Goal: Task Accomplishment & Management: Use online tool/utility

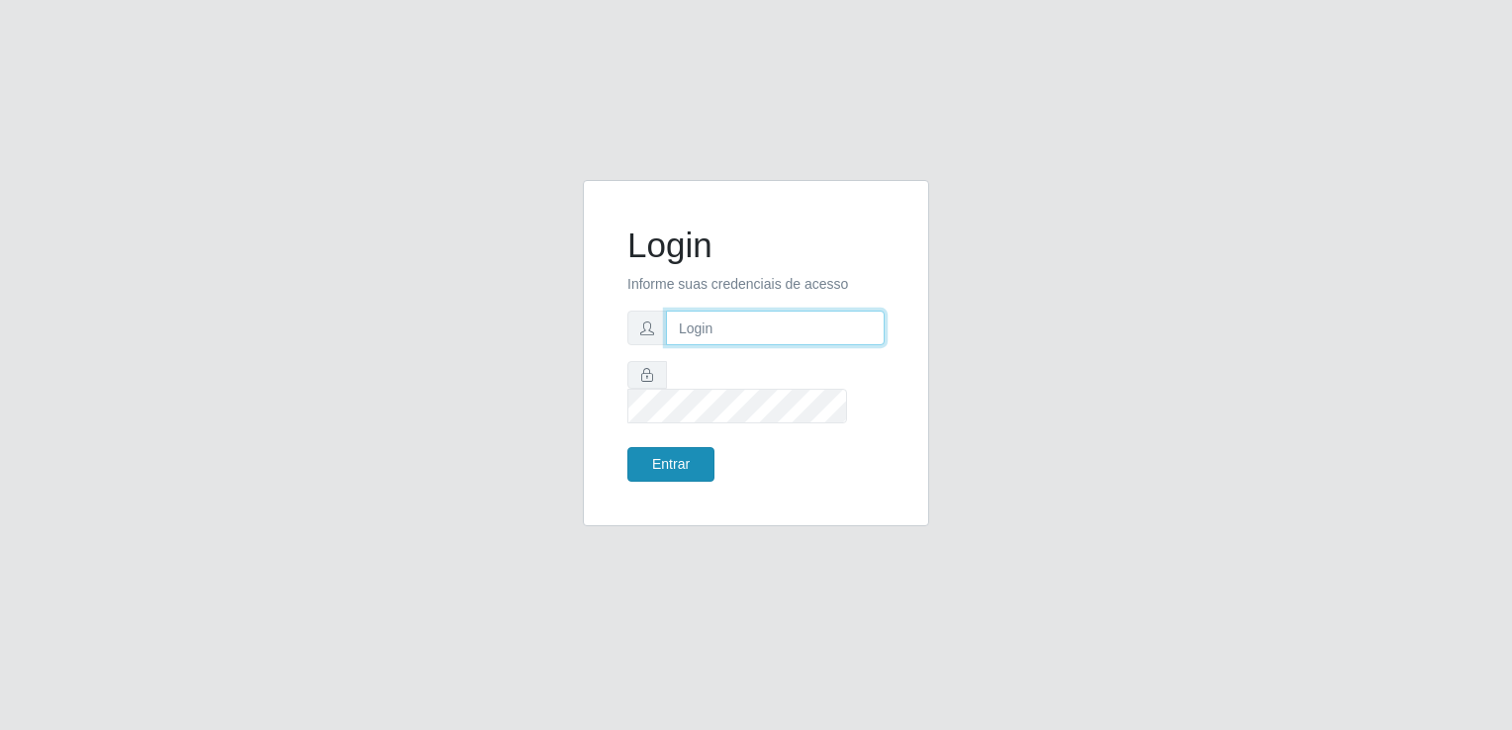
type input "[EMAIL_ADDRESS][DOMAIN_NAME]"
click at [669, 454] on button "Entrar" at bounding box center [670, 464] width 87 height 35
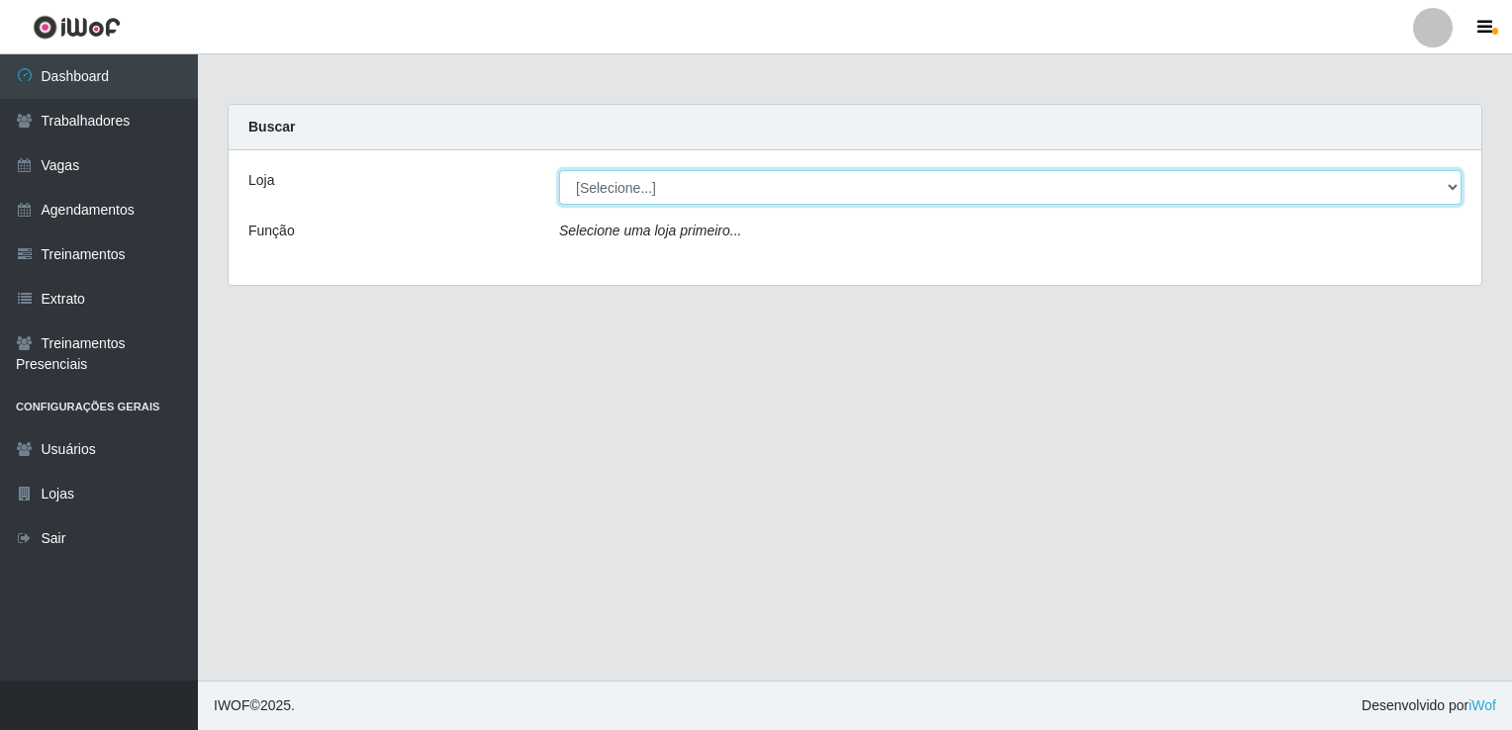
click at [851, 186] on select "[Selecione...] Super Popular" at bounding box center [1010, 187] width 903 height 35
select select "537"
click at [559, 170] on select "[Selecione...] Super Popular" at bounding box center [1010, 187] width 903 height 35
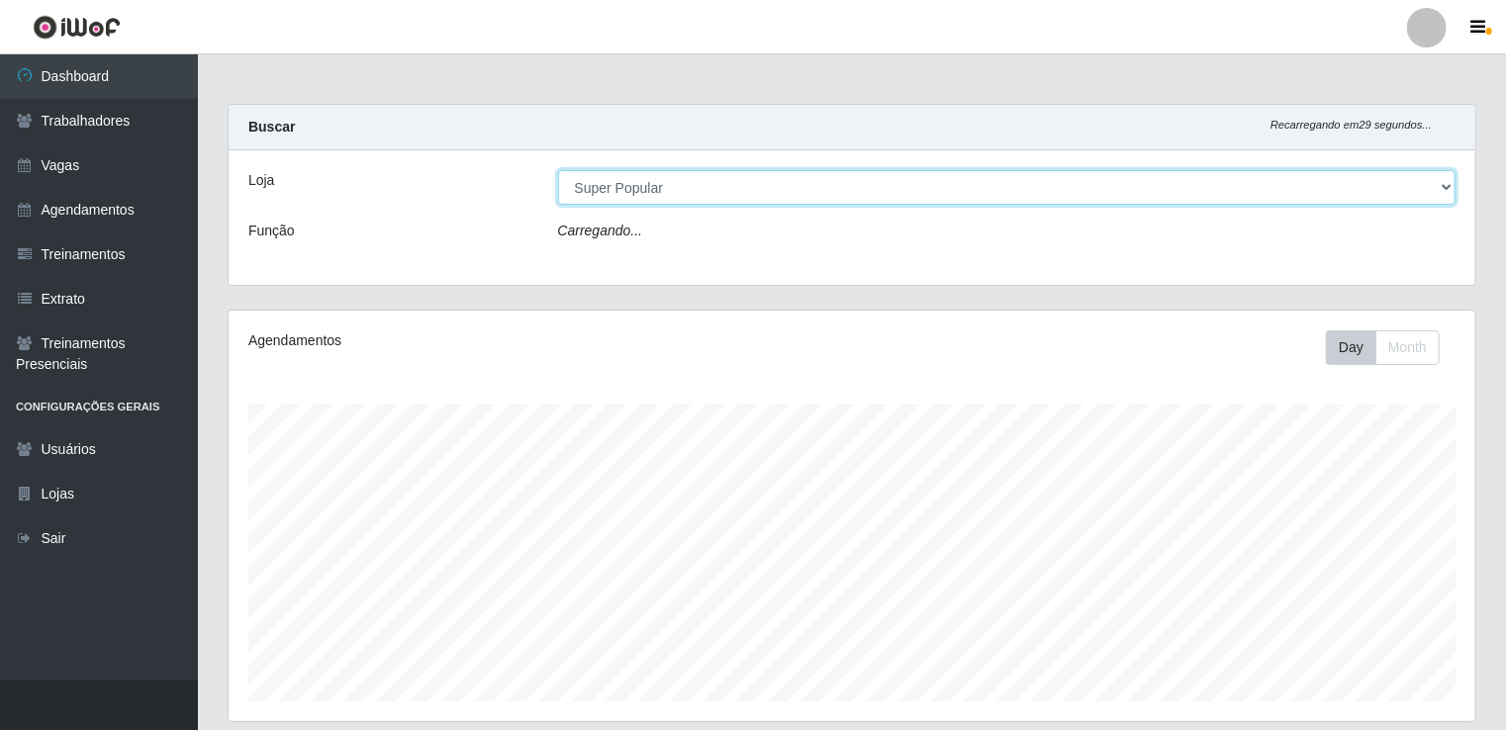
scroll to position [411, 1247]
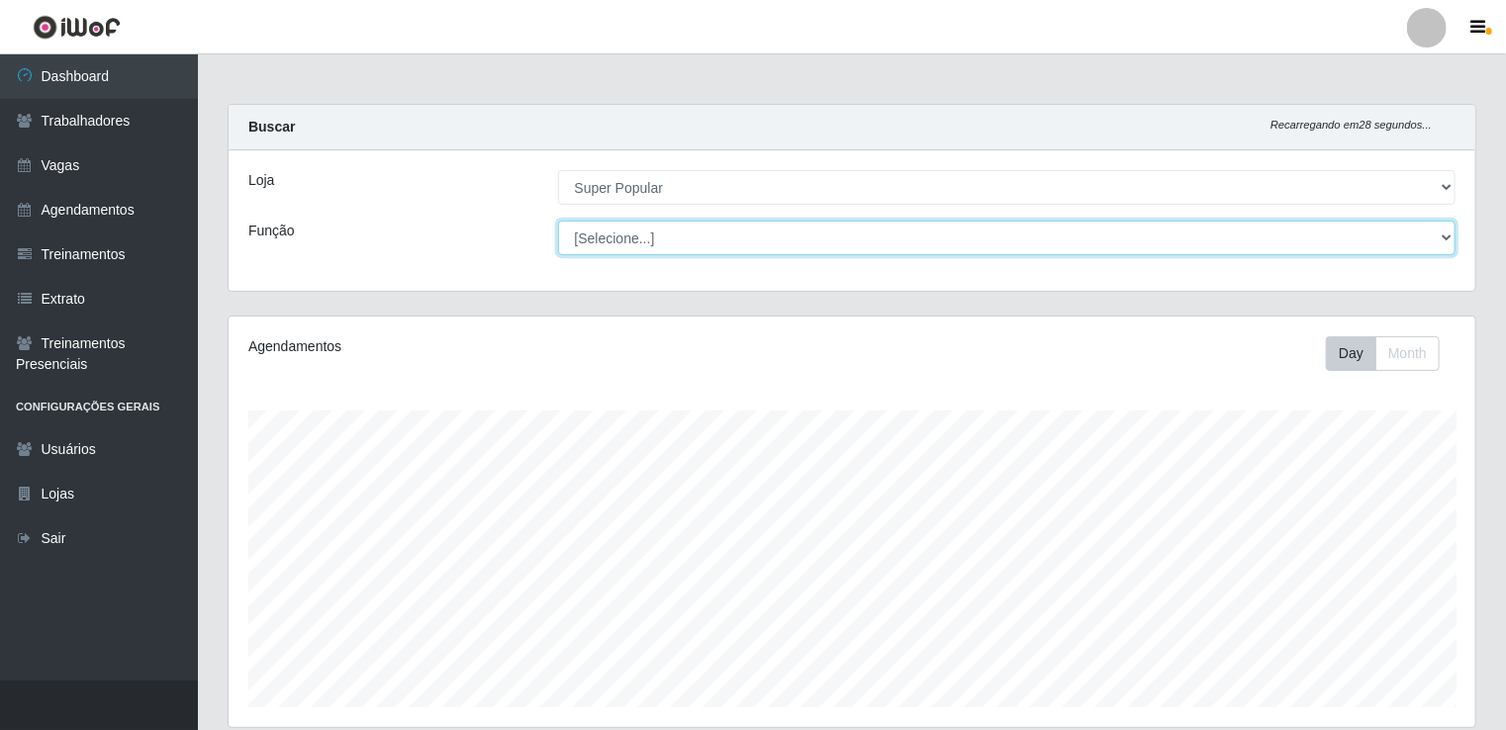
click at [831, 237] on select "[Selecione...] Repositor Repositor + Repositor ++" at bounding box center [1007, 238] width 899 height 35
click at [558, 221] on select "[Selecione...] Repositor Repositor + Repositor ++" at bounding box center [1007, 238] width 899 height 35
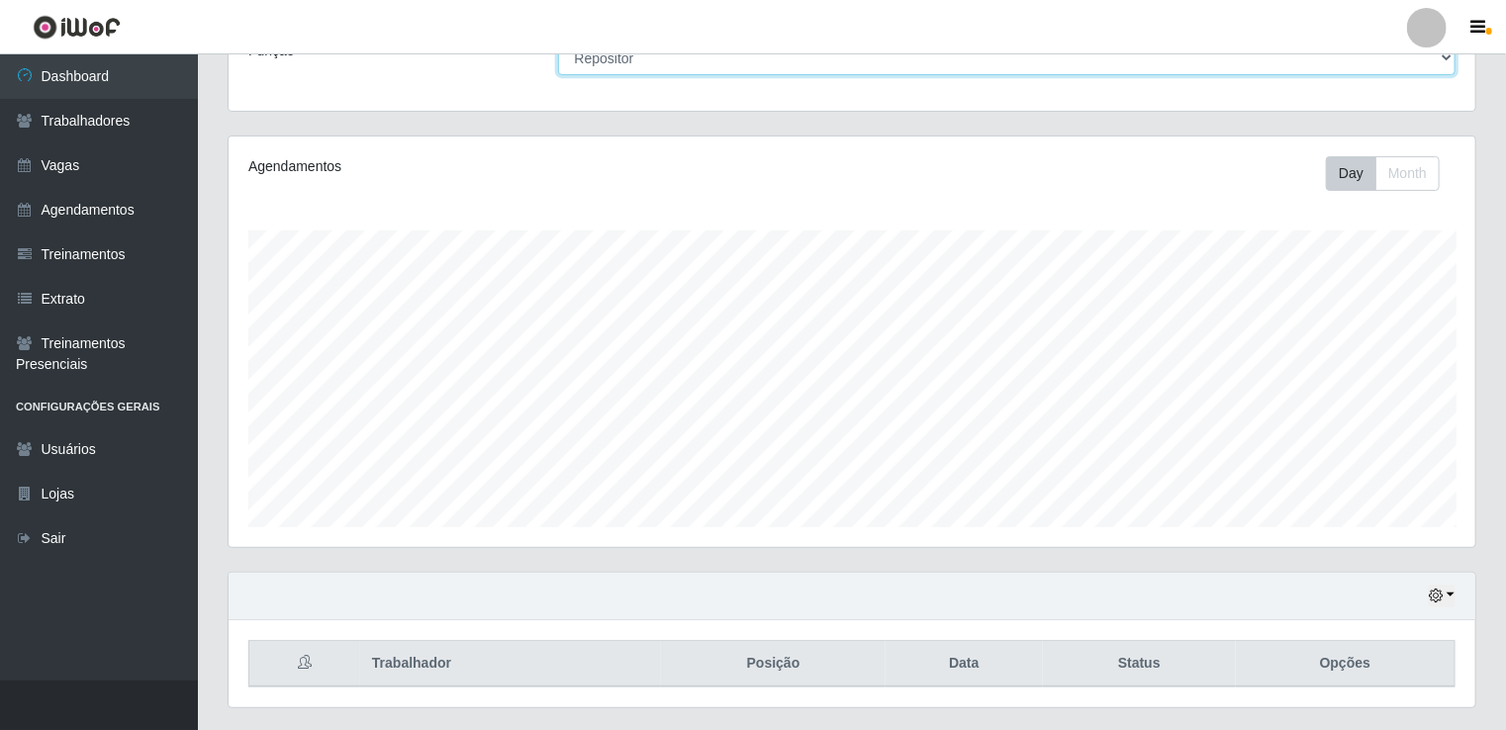
scroll to position [228, 0]
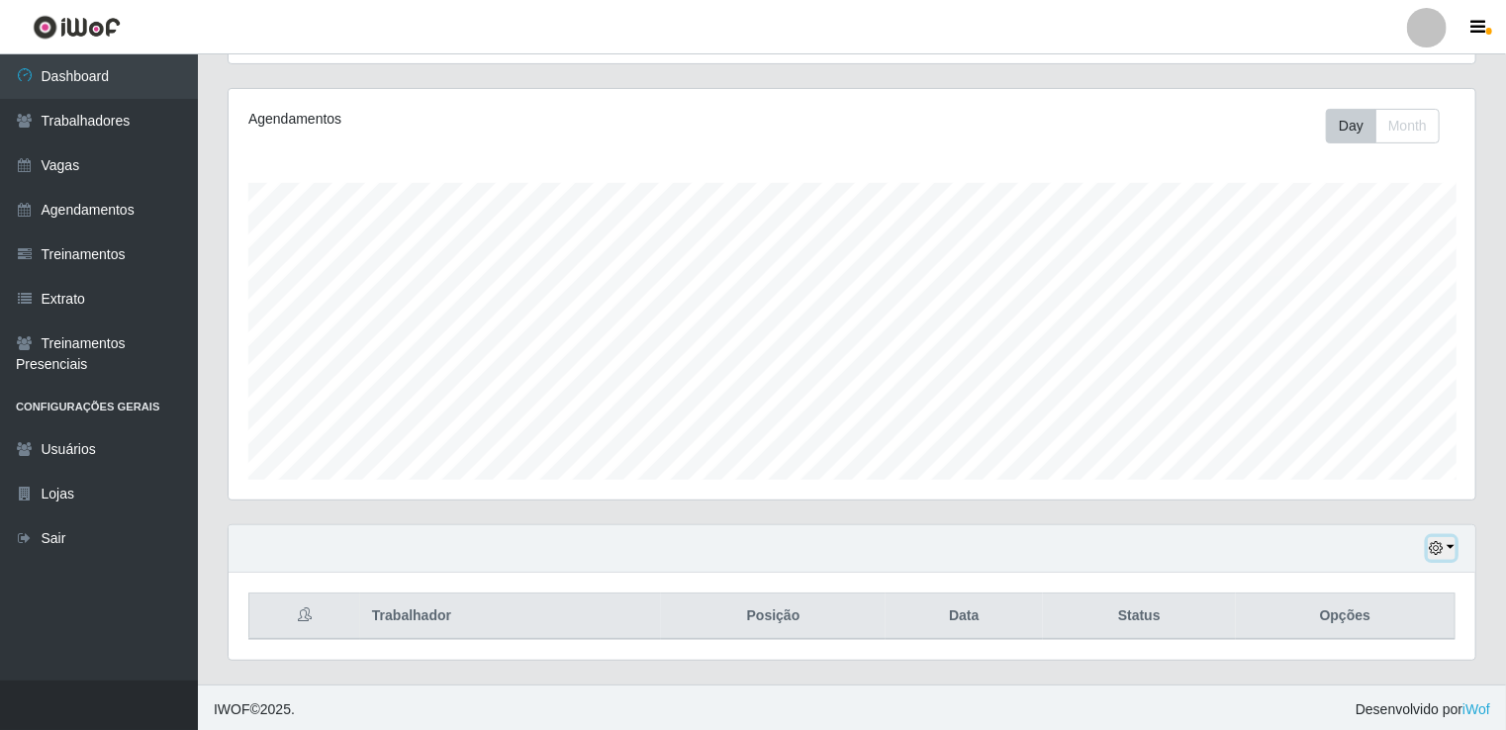
click at [1441, 555] on button "button" at bounding box center [1442, 548] width 28 height 23
click at [1390, 489] on button "1 Semana" at bounding box center [1377, 476] width 156 height 42
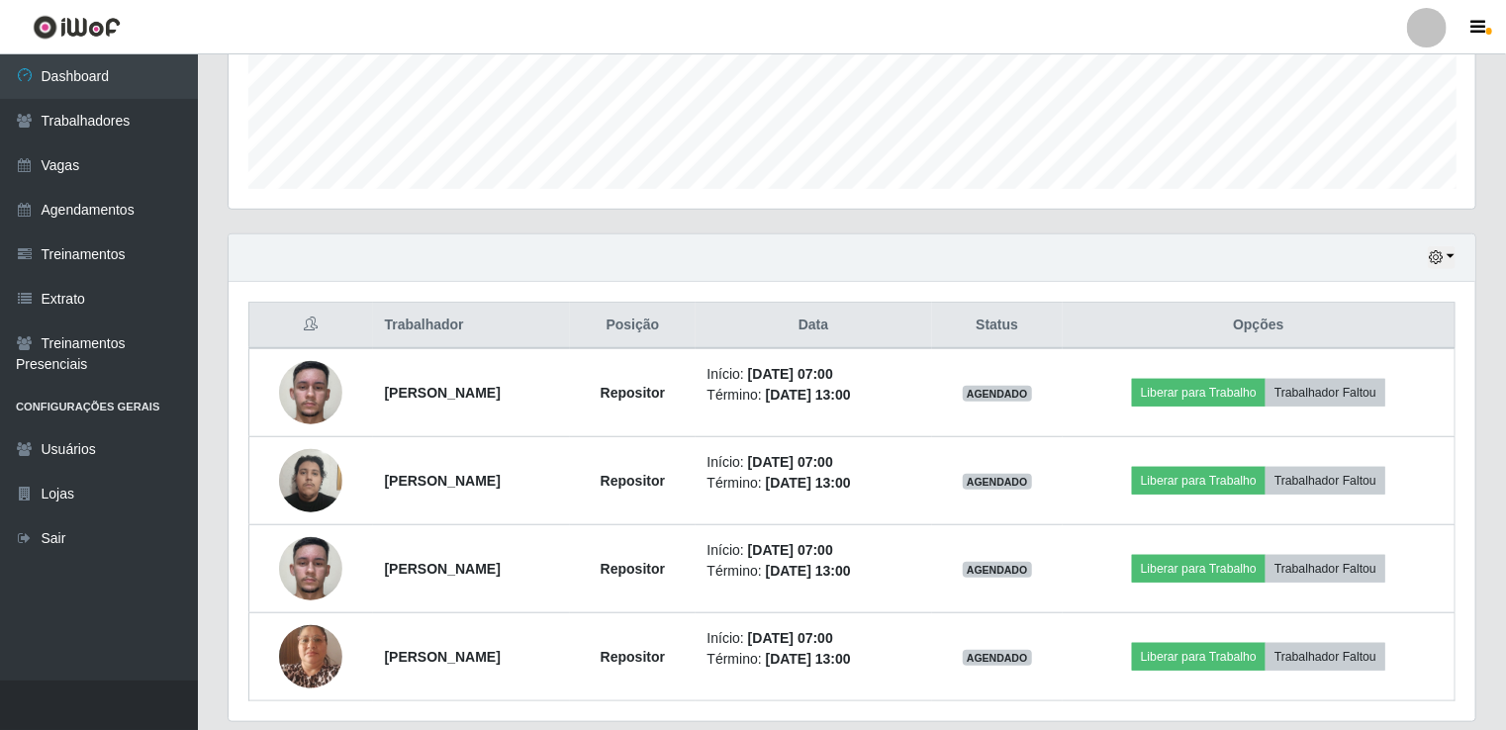
scroll to position [520, 0]
click at [1436, 263] on button "button" at bounding box center [1442, 256] width 28 height 23
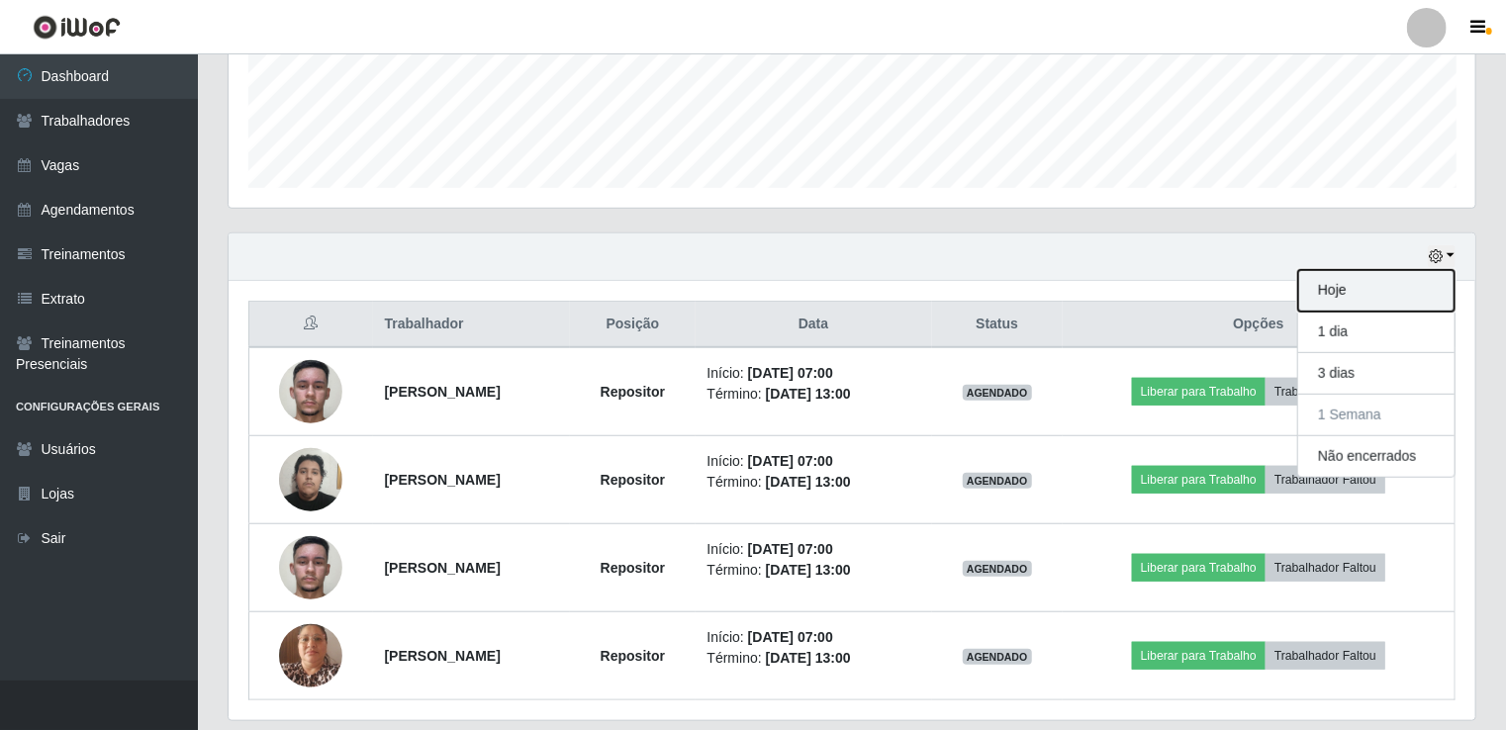
click at [1408, 288] on button "Hoje" at bounding box center [1377, 291] width 156 height 42
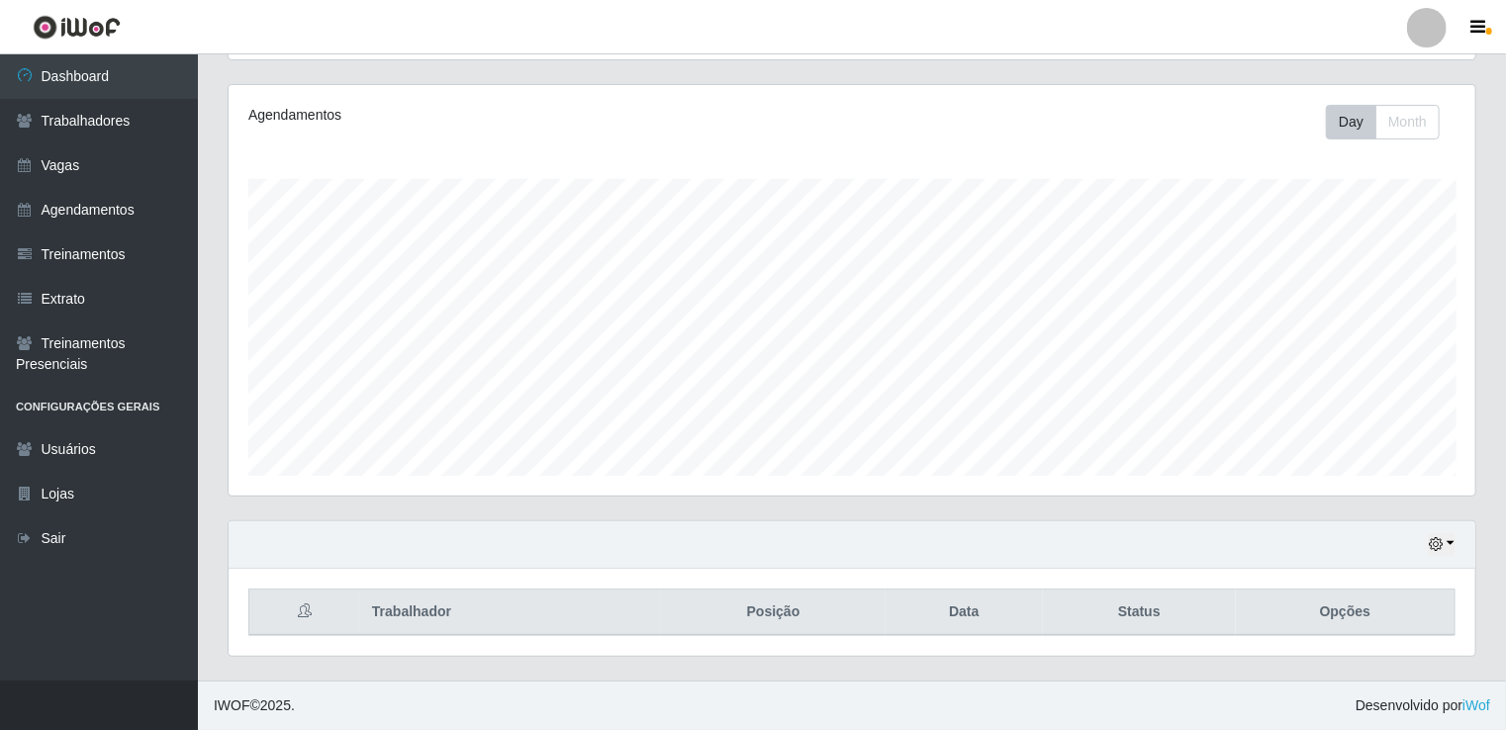
scroll to position [228, 0]
click at [1431, 549] on icon "button" at bounding box center [1436, 548] width 14 height 14
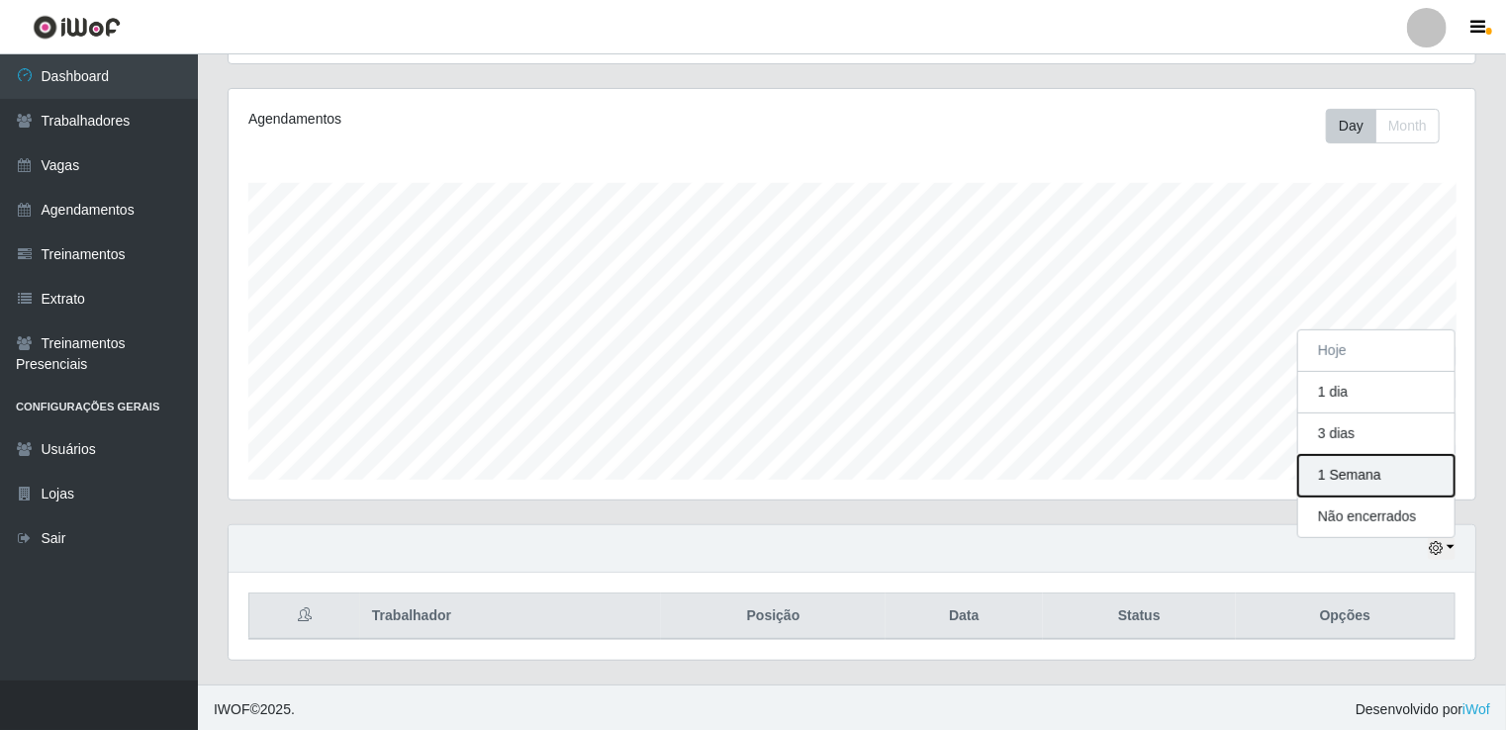
click at [1382, 479] on button "1 Semana" at bounding box center [1377, 476] width 156 height 42
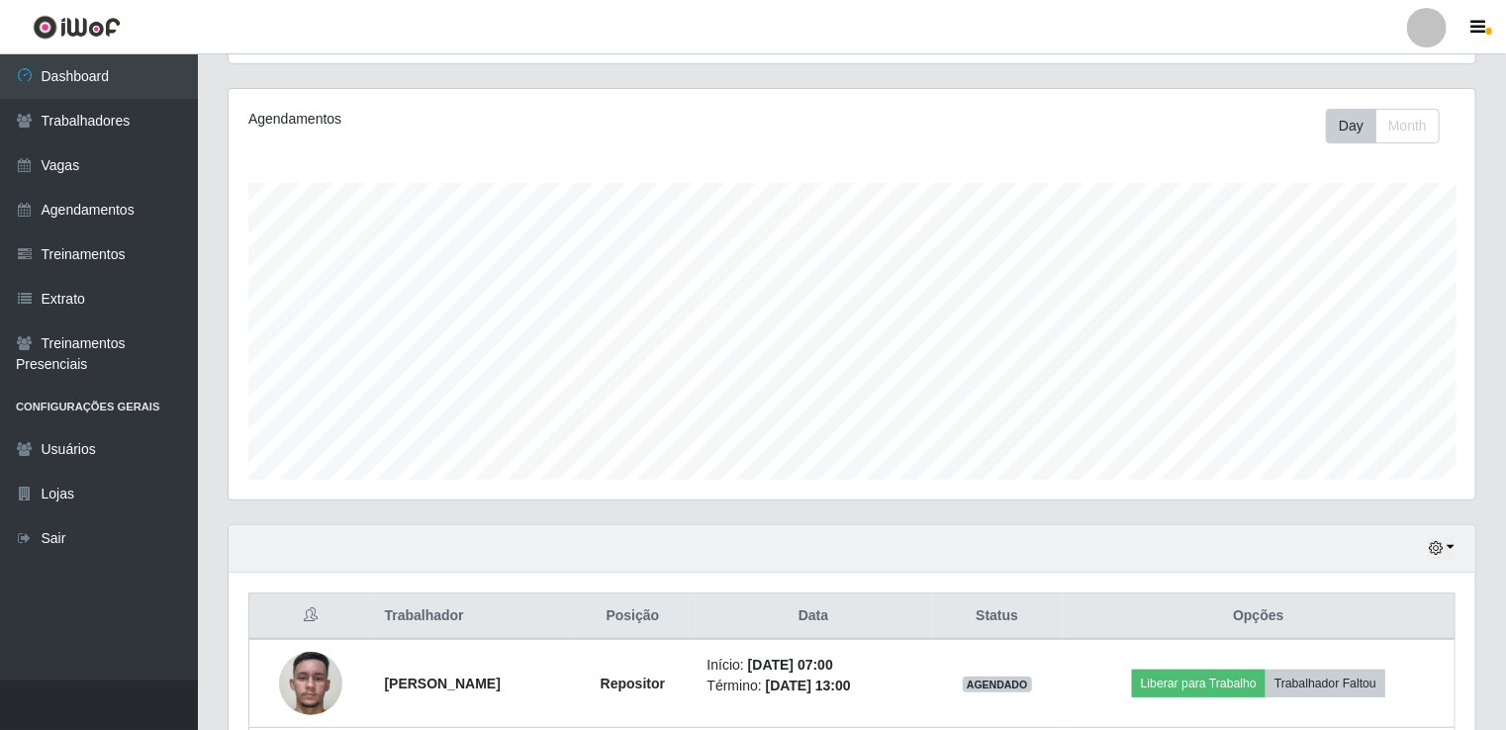
drag, startPoint x: 1504, startPoint y: 185, endPoint x: 1506, endPoint y: 349, distance: 164.3
click at [1506, 349] on html "Perfil Alterar Senha Sair Dashboard Trabalhadores Vagas Agendamentos Treinament…" at bounding box center [753, 429] width 1506 height 1314
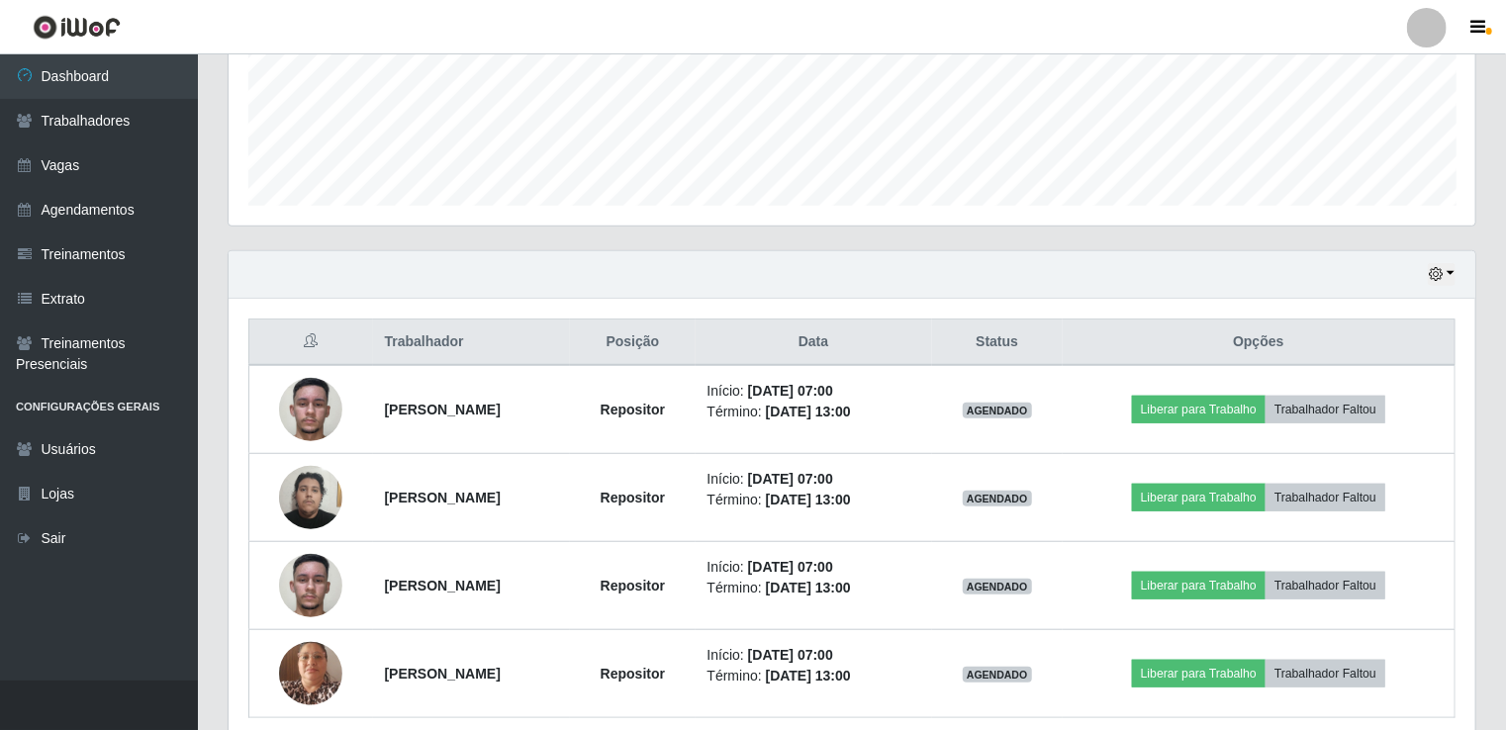
scroll to position [579, 0]
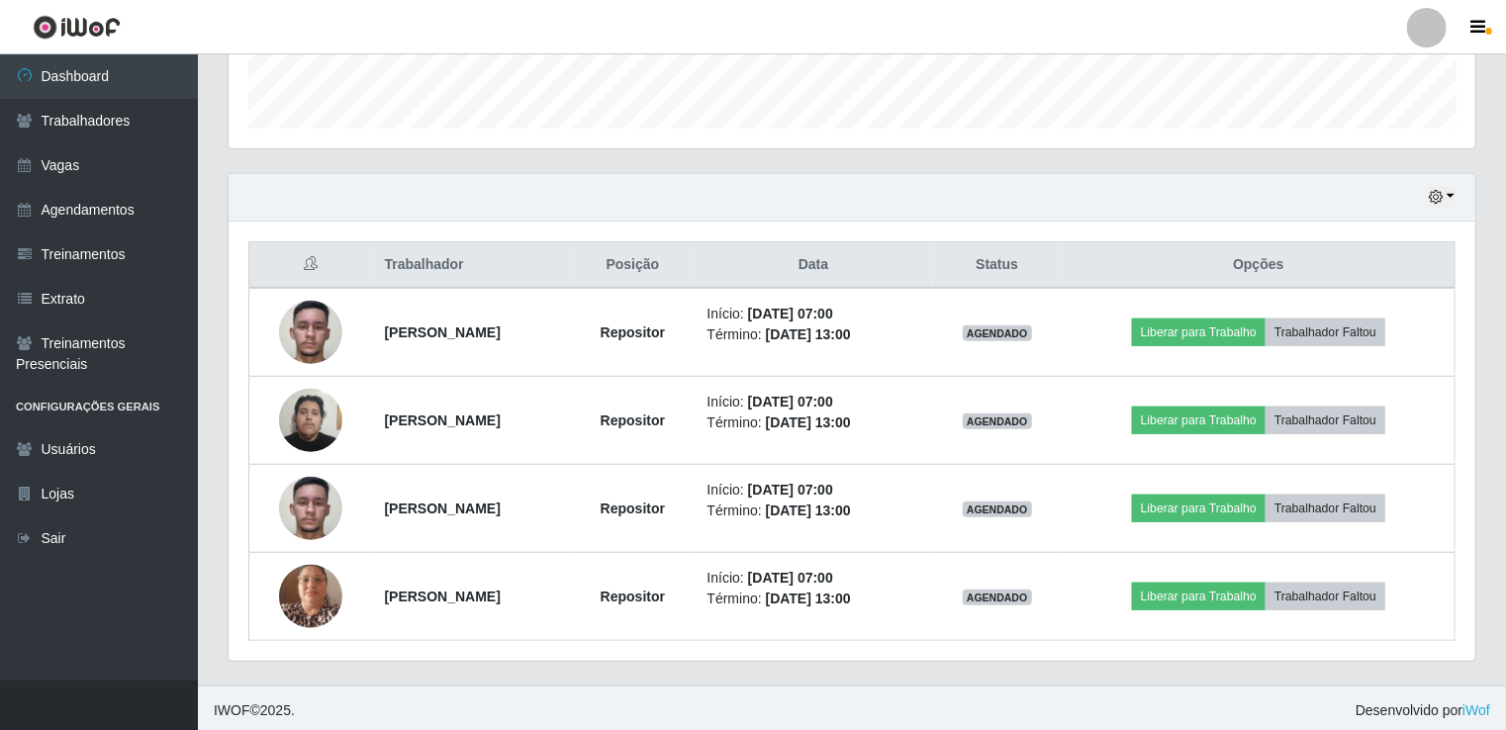
click at [1455, 199] on button "button" at bounding box center [1442, 197] width 28 height 23
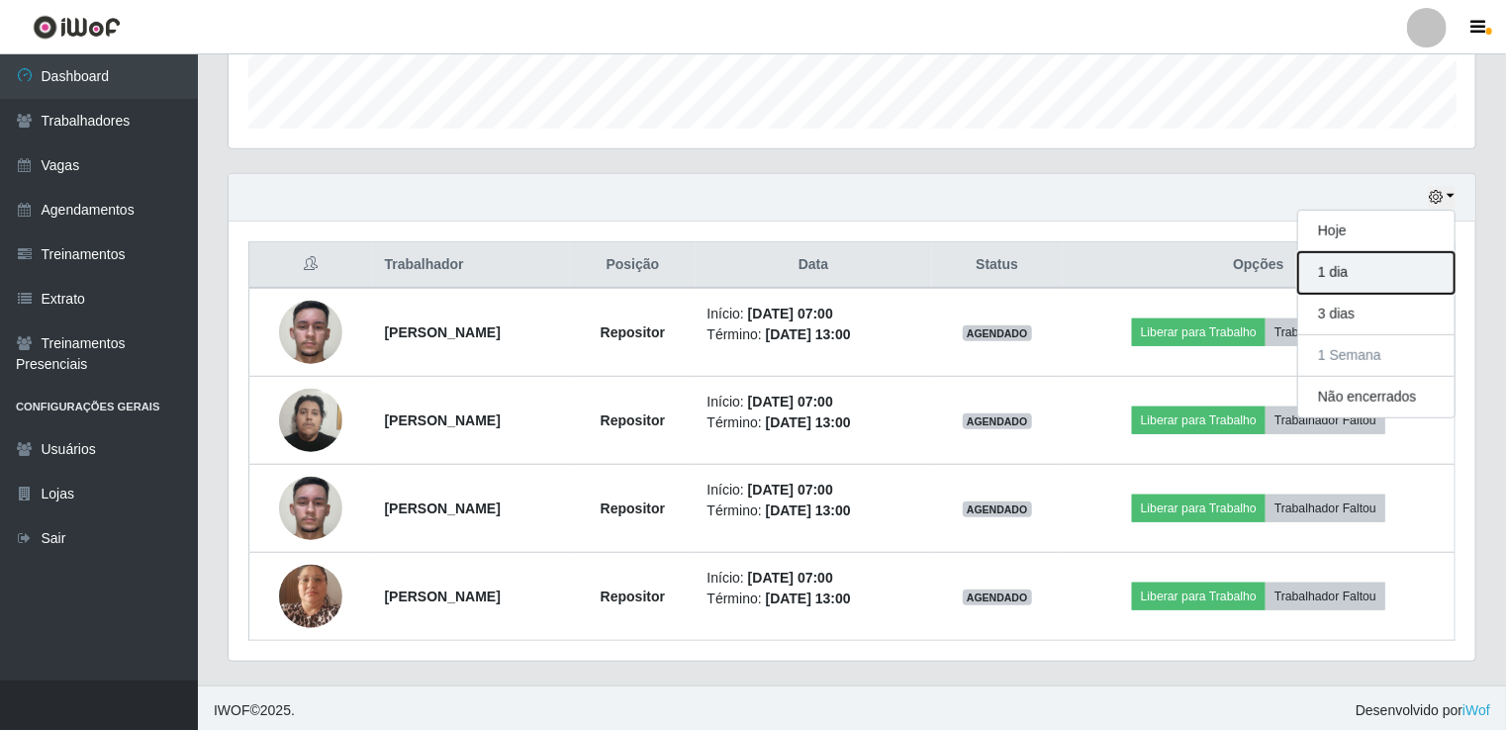
click at [1373, 278] on button "1 dia" at bounding box center [1377, 273] width 156 height 42
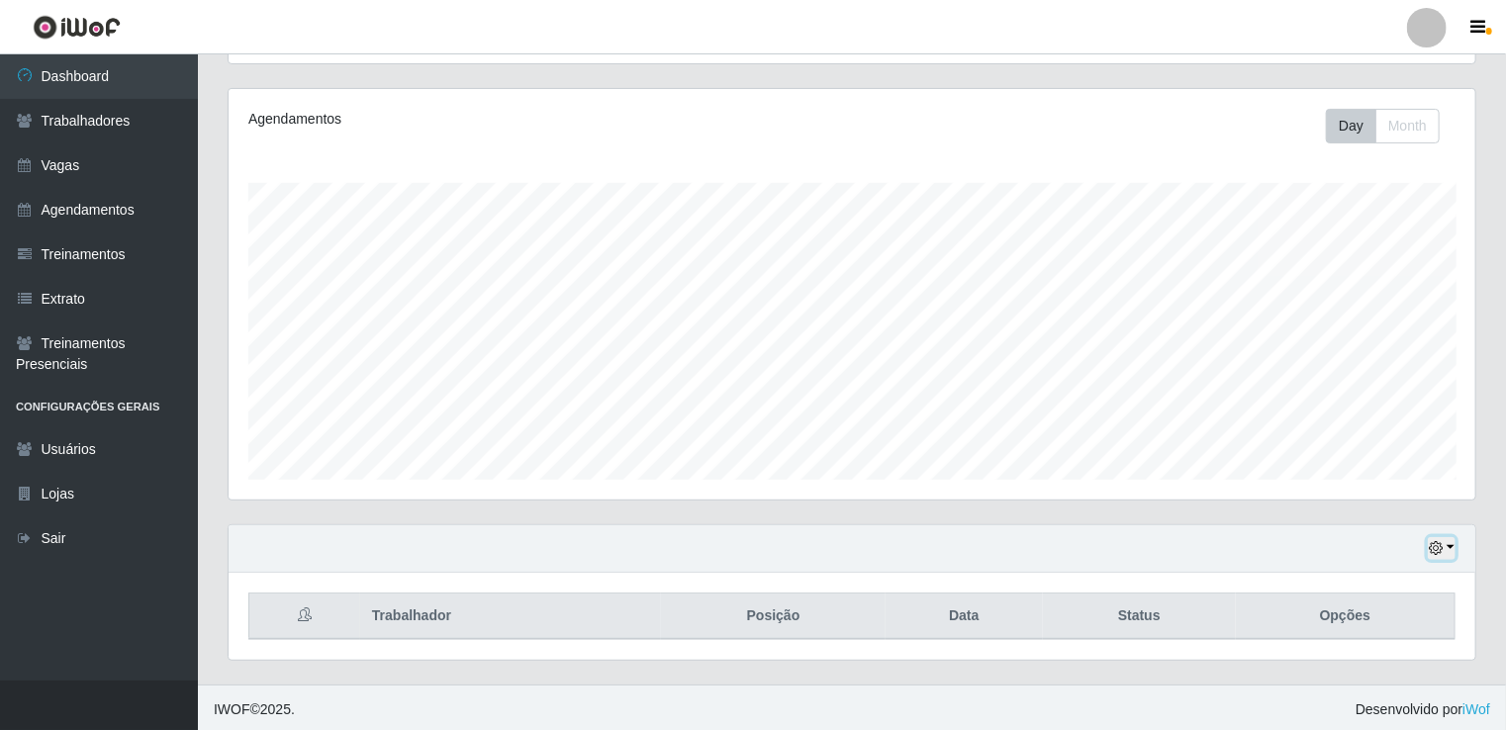
click at [1436, 546] on icon "button" at bounding box center [1436, 548] width 14 height 14
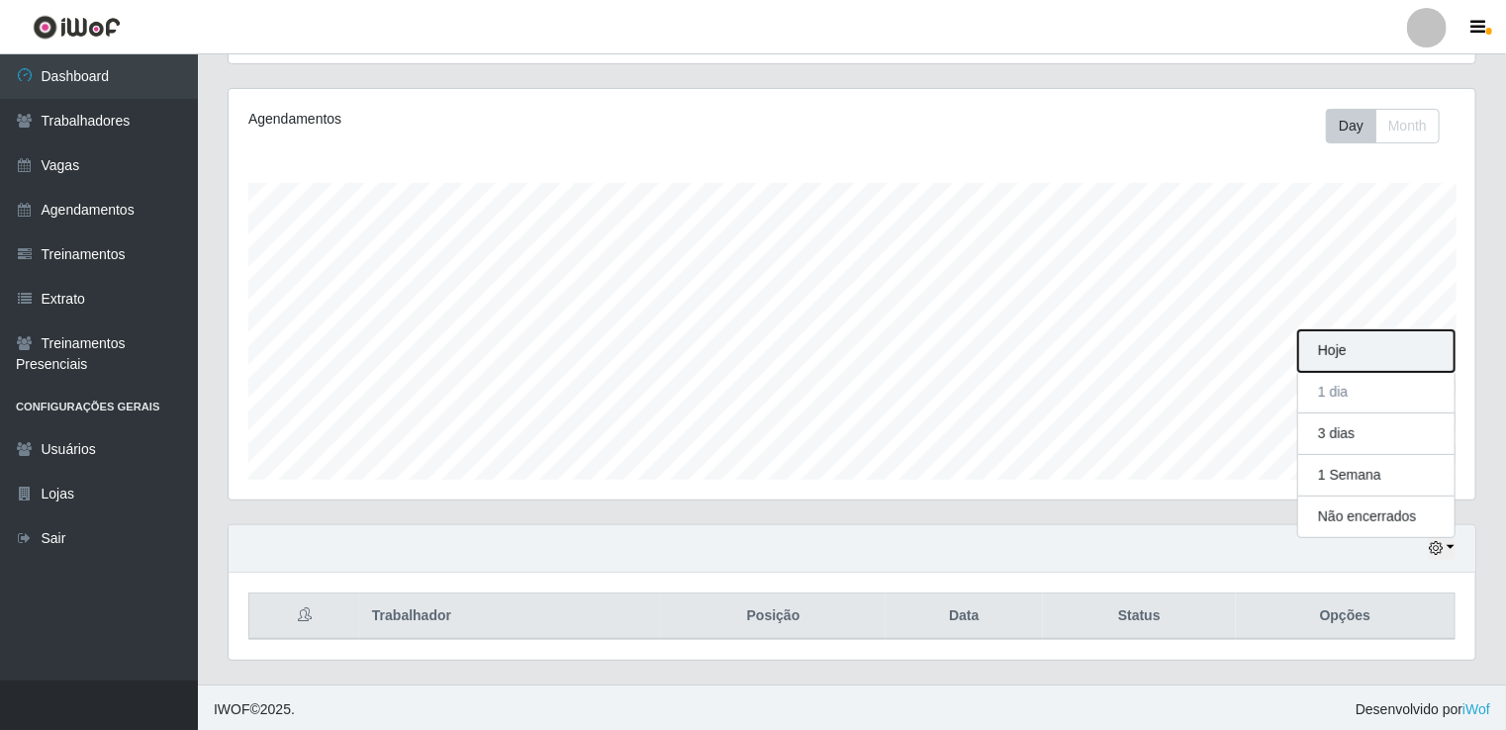
click at [1376, 358] on button "Hoje" at bounding box center [1377, 352] width 156 height 42
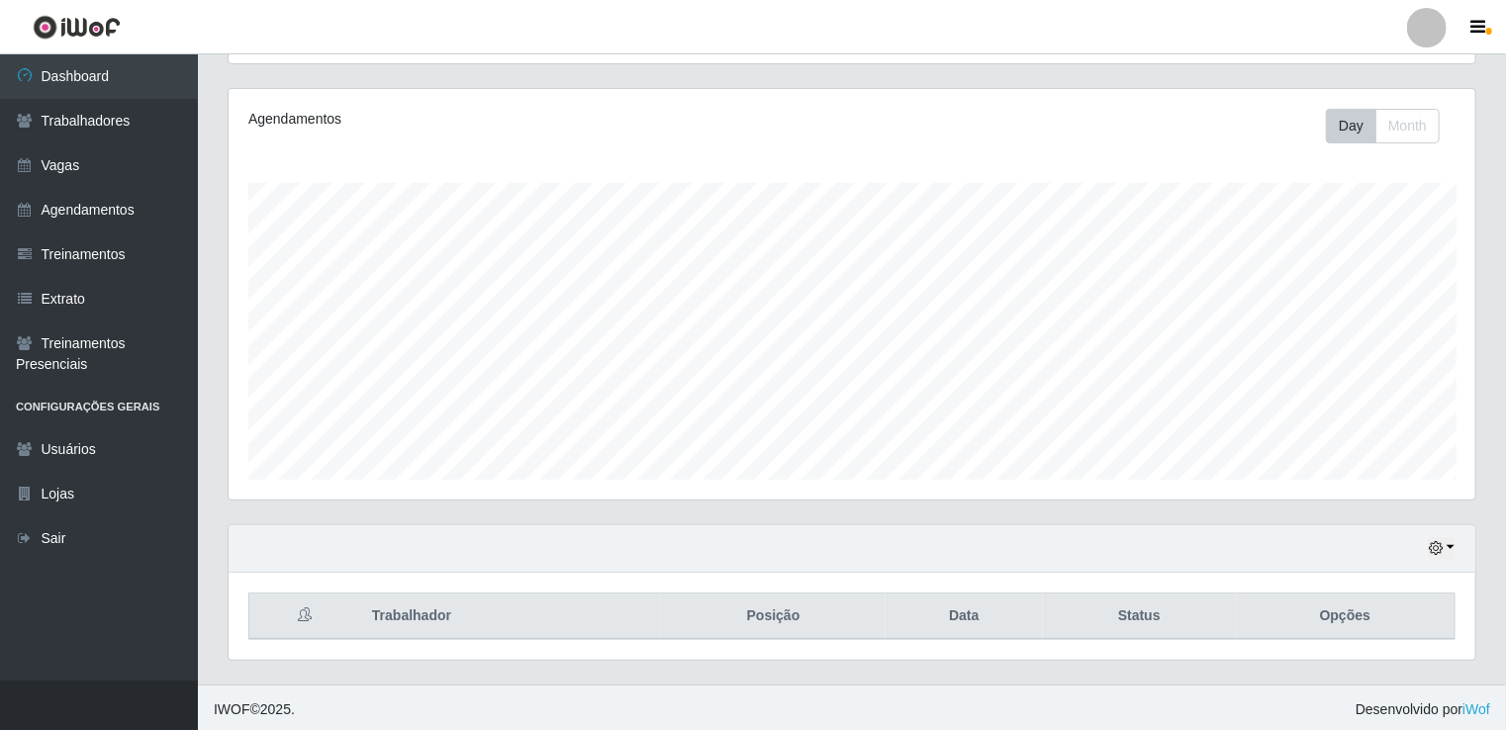
scroll to position [0, 0]
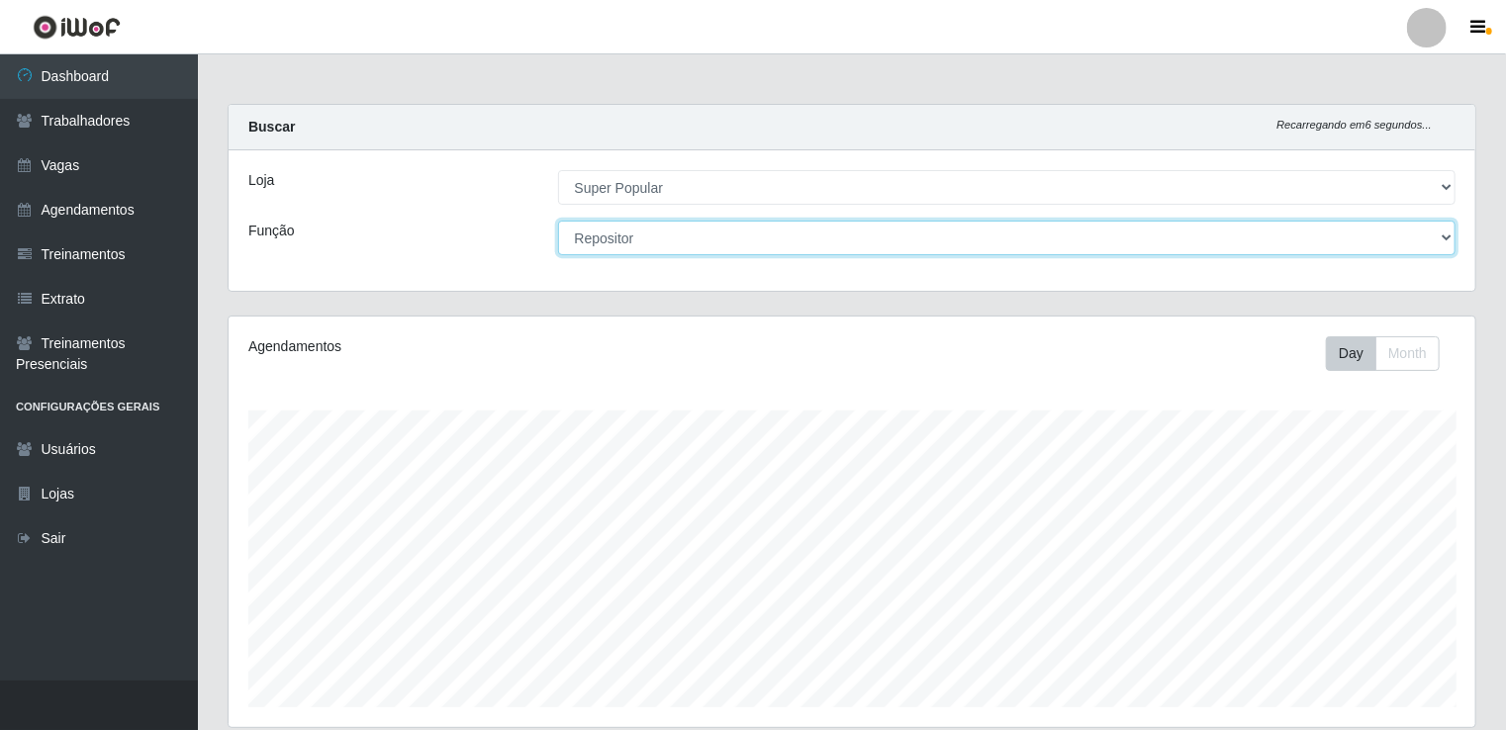
click at [776, 237] on select "[Selecione...] Repositor Repositor + Repositor ++" at bounding box center [1007, 238] width 899 height 35
select select "82"
click at [558, 221] on select "[Selecione...] Repositor Repositor + Repositor ++" at bounding box center [1007, 238] width 899 height 35
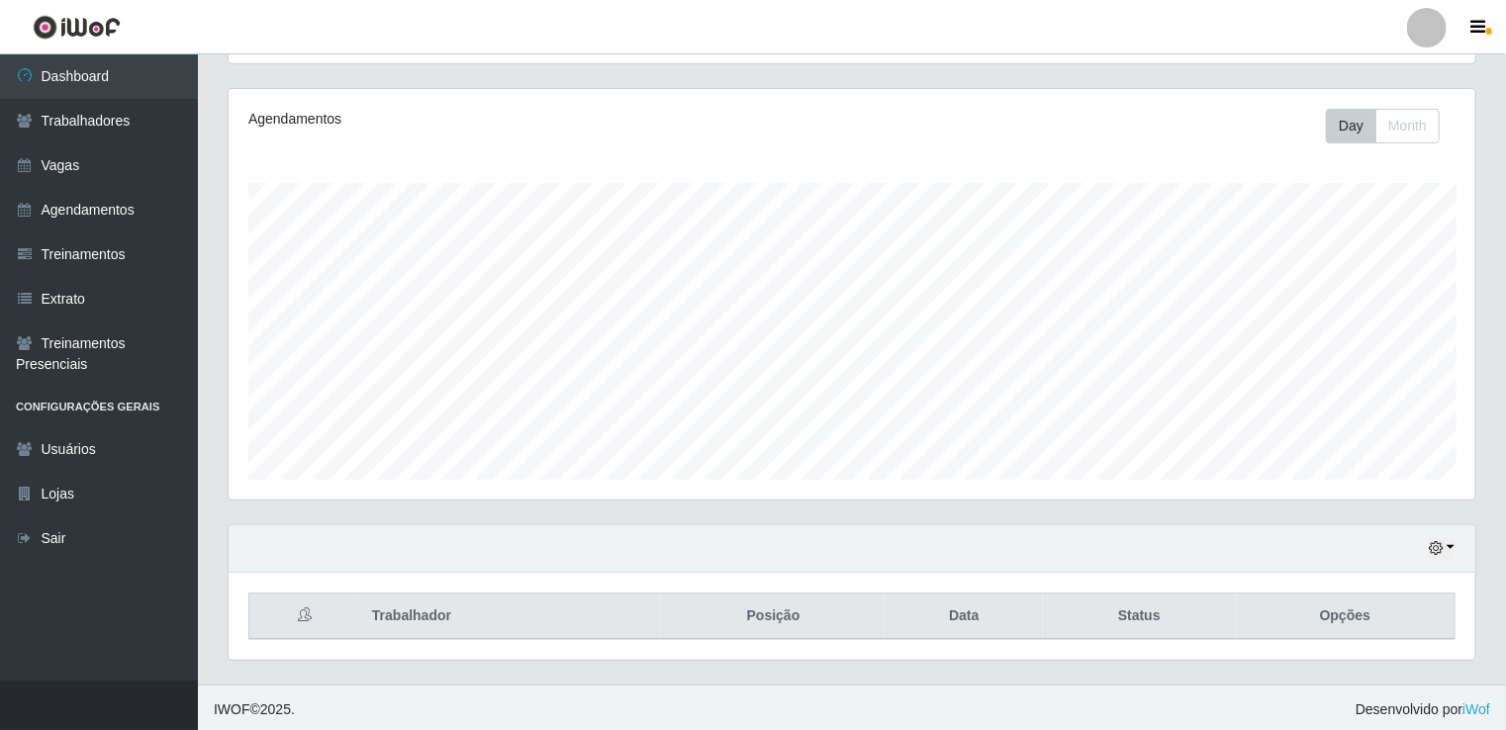
click at [1434, 557] on div "Hoje 1 dia 3 dias 1 Semana Não encerrados" at bounding box center [852, 550] width 1247 height 48
click at [1451, 545] on button "button" at bounding box center [1442, 548] width 28 height 23
click at [1405, 486] on button "1 Semana" at bounding box center [1377, 476] width 156 height 42
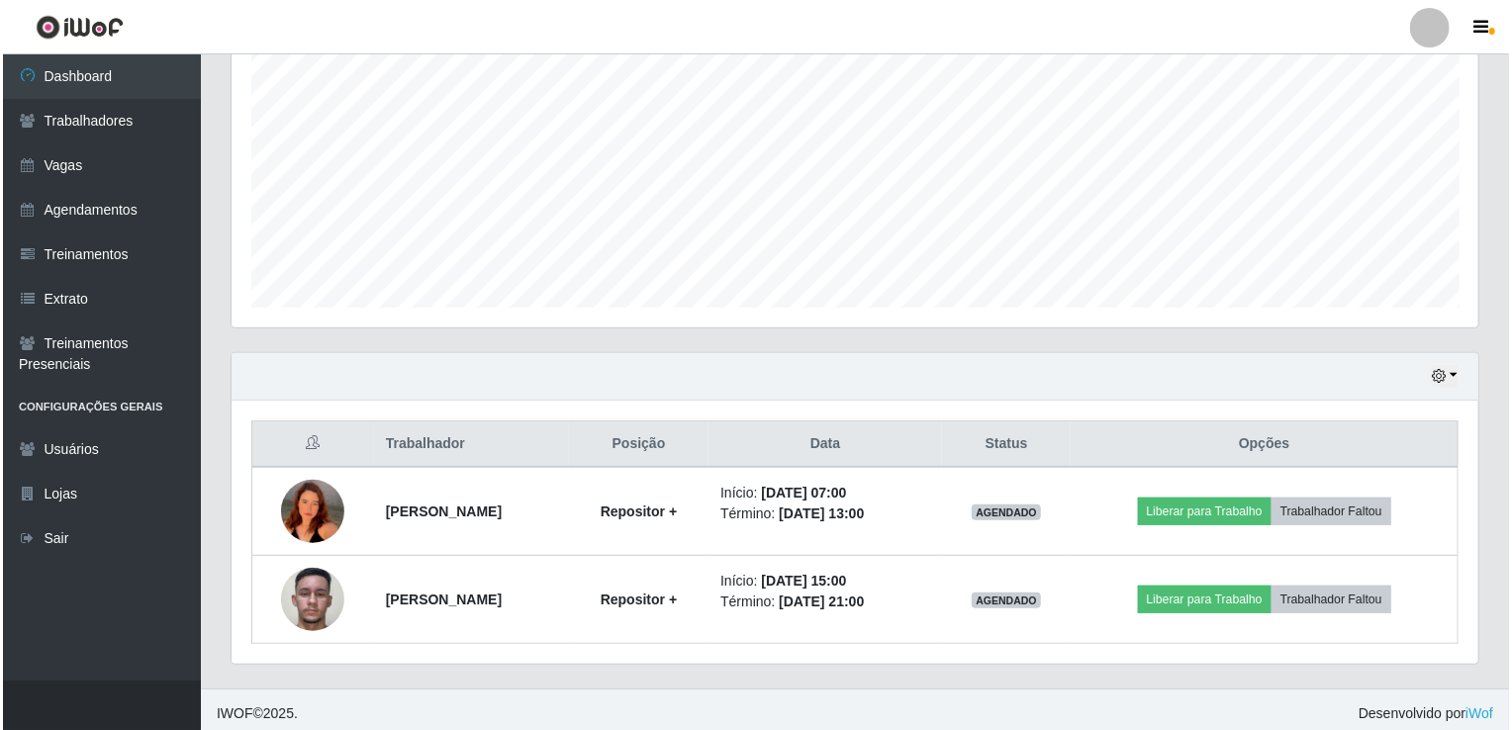
scroll to position [404, 0]
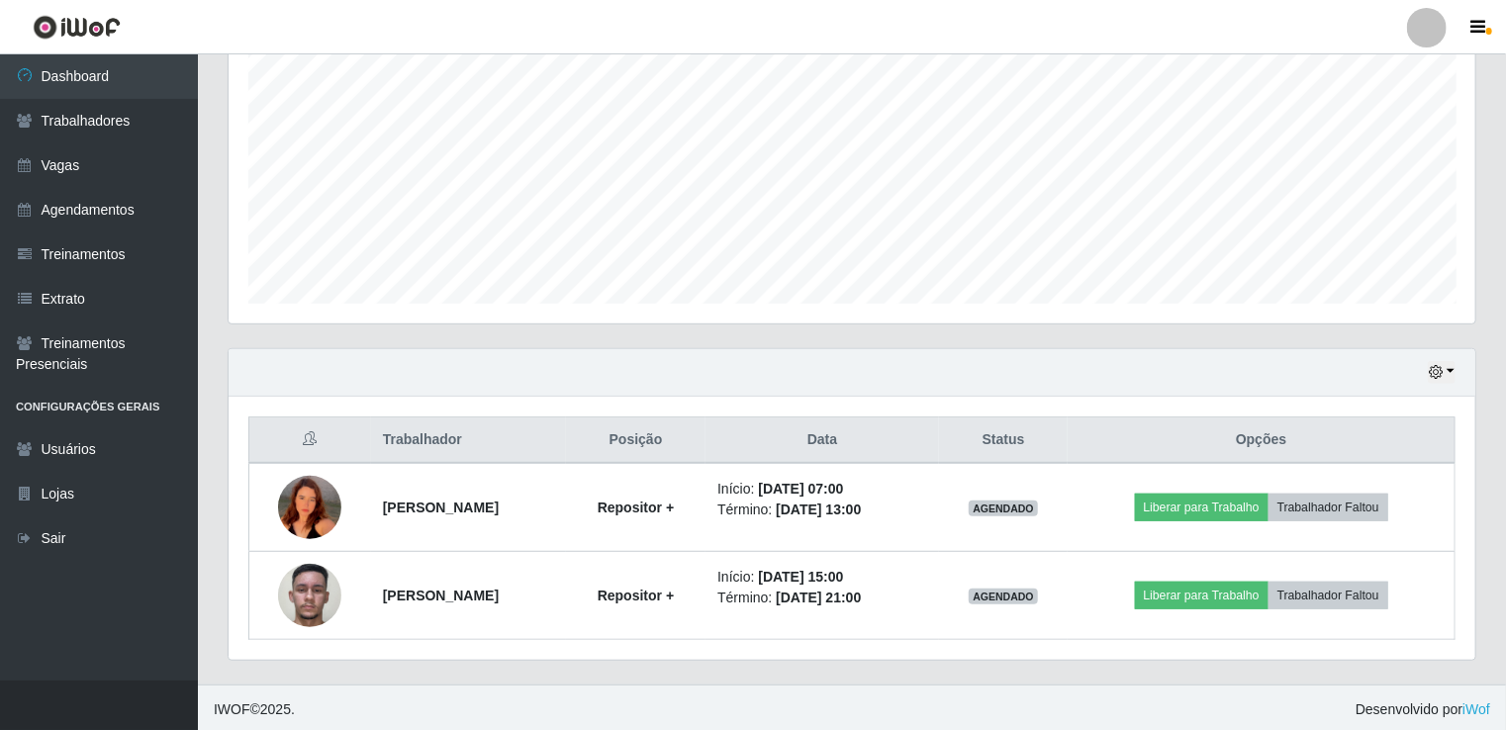
click at [964, 344] on div "Agendamentos Day Month" at bounding box center [852, 130] width 1279 height 436
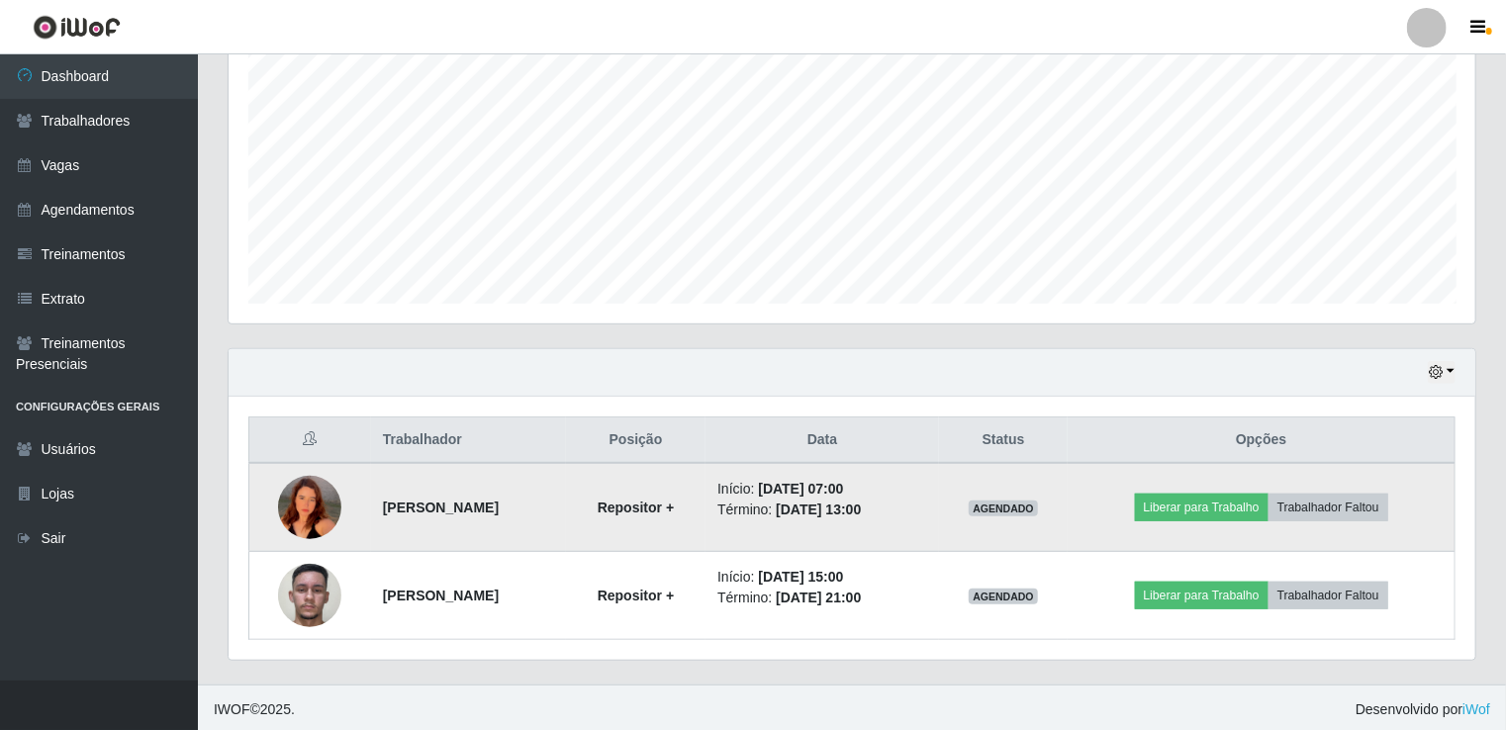
click at [371, 495] on td "[PERSON_NAME]" at bounding box center [468, 507] width 195 height 89
click at [278, 504] on img at bounding box center [309, 508] width 63 height 138
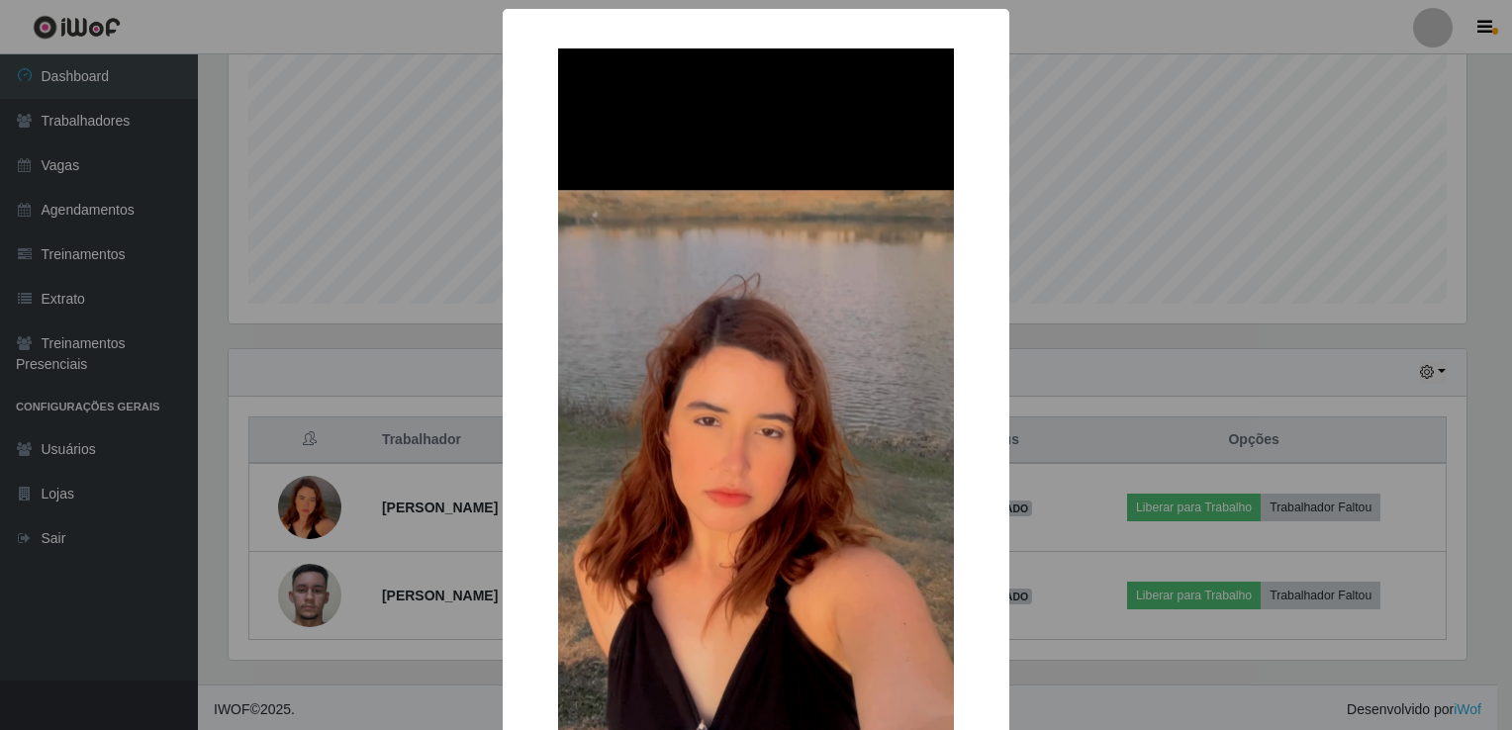
click at [1080, 172] on div "× OK Cancel" at bounding box center [756, 365] width 1512 height 730
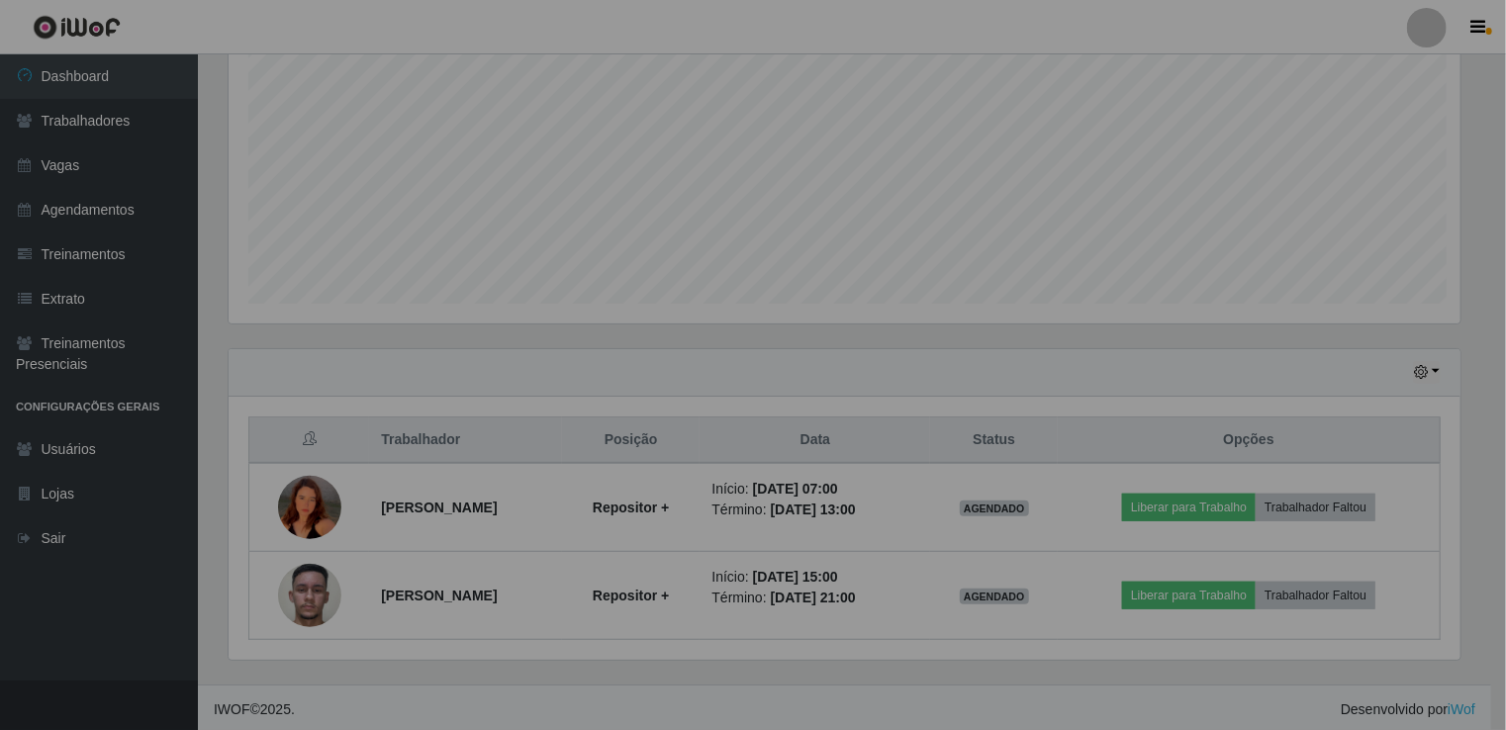
scroll to position [411, 1247]
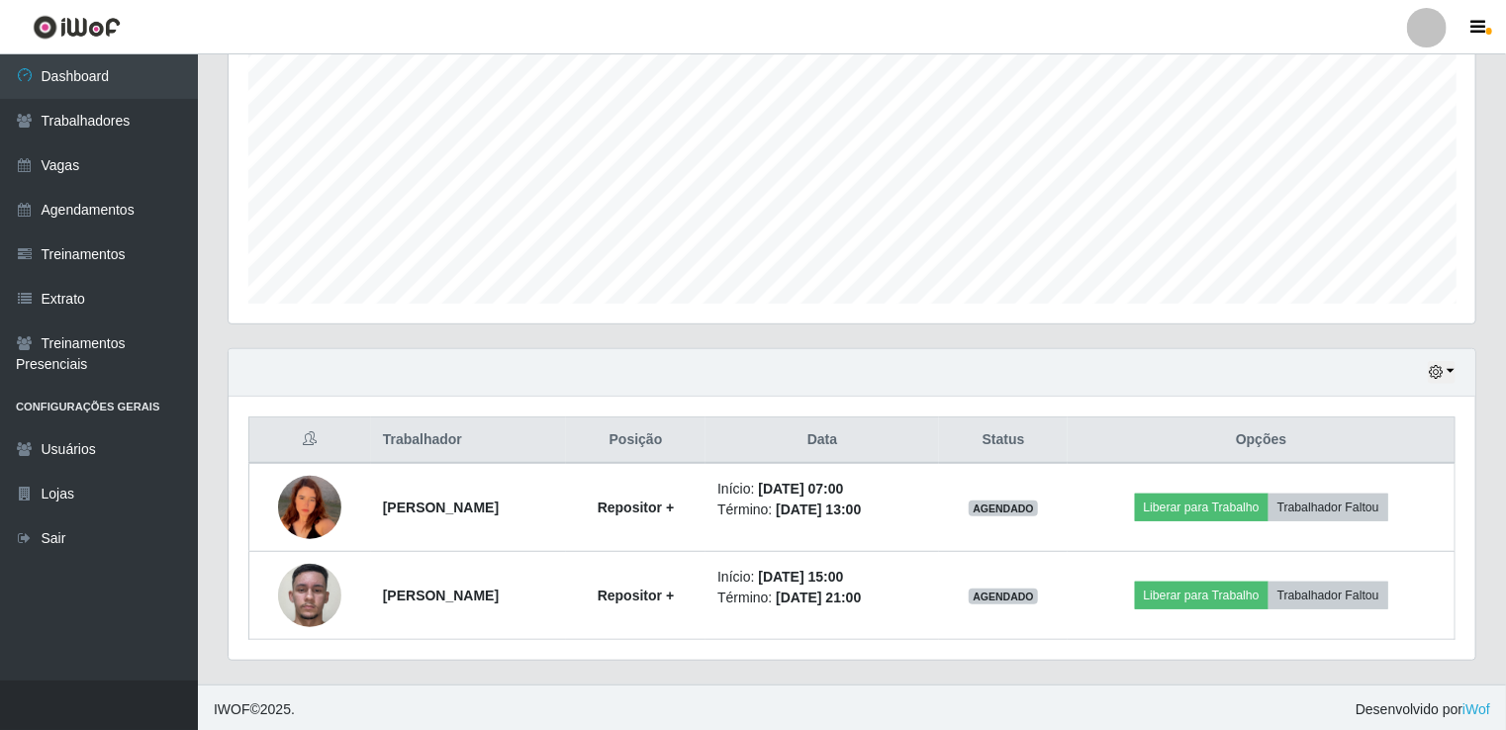
drag, startPoint x: 1505, startPoint y: 299, endPoint x: 1509, endPoint y: 282, distance: 17.3
click at [1506, 282] on html "Perfil Alterar Senha Sair Dashboard Trabalhadores Vagas Agendamentos Treinament…" at bounding box center [753, 165] width 1506 height 1138
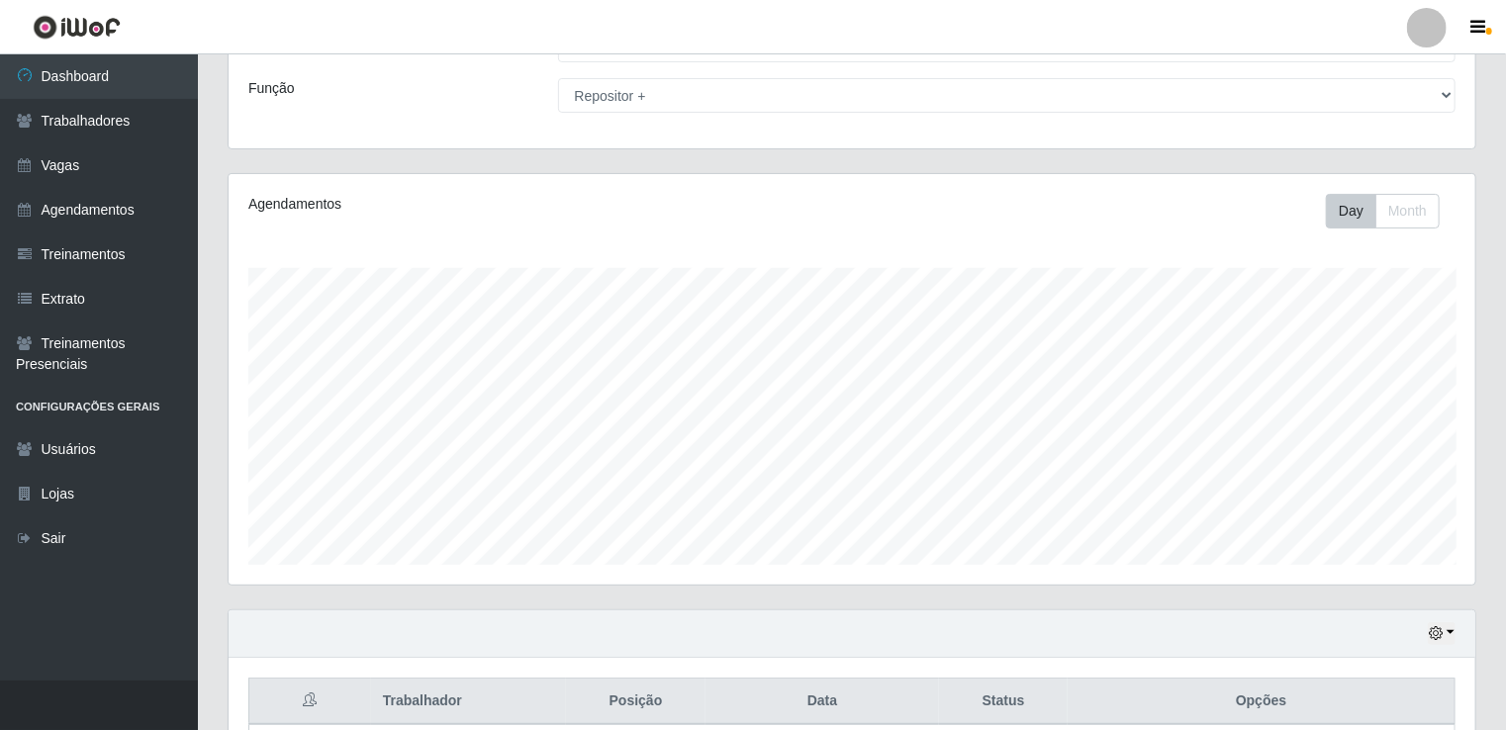
scroll to position [0, 0]
